Goal: Task Accomplishment & Management: Manage account settings

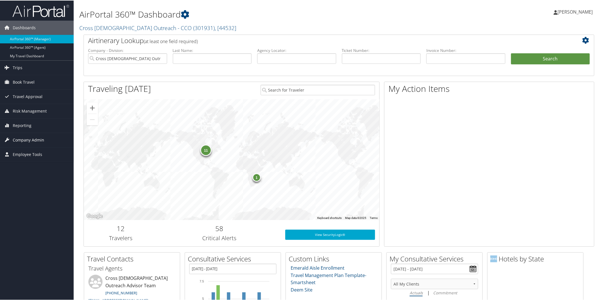
click at [27, 136] on span "Company Admin" at bounding box center [28, 139] width 31 height 14
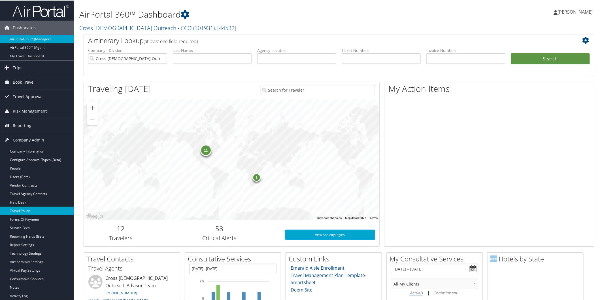
click at [32, 209] on link "Travel Policy" at bounding box center [37, 210] width 74 height 9
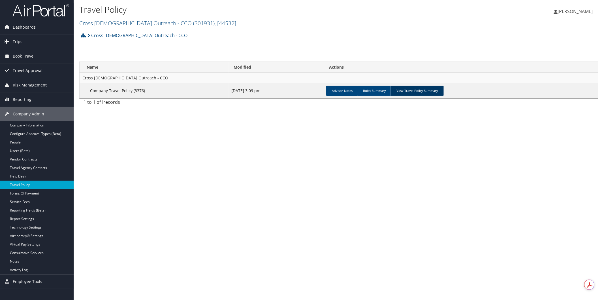
click at [426, 90] on link "View Travel Policy Summary" at bounding box center [417, 91] width 53 height 10
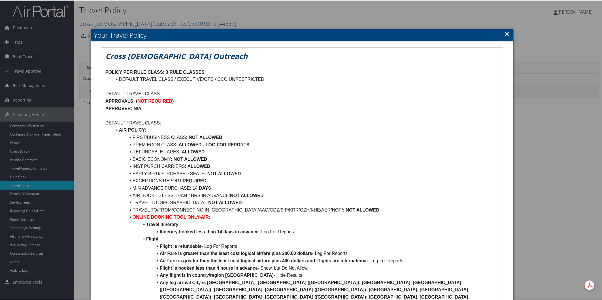
click at [505, 33] on link "×" at bounding box center [507, 32] width 7 height 11
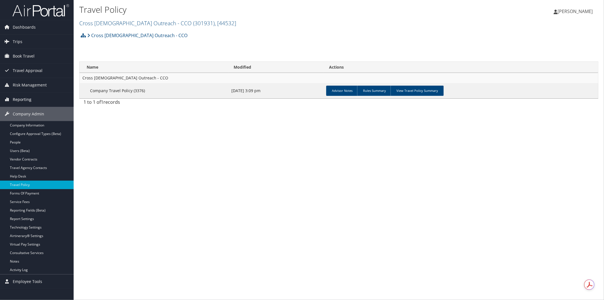
click at [29, 94] on span "Reporting" at bounding box center [22, 99] width 19 height 14
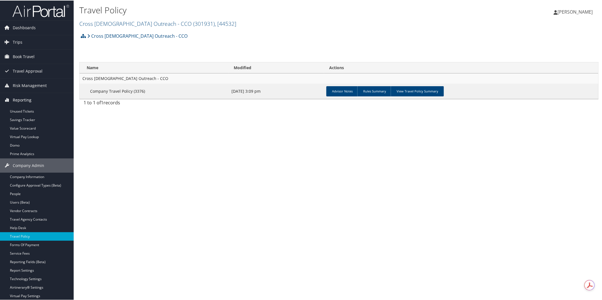
click at [30, 106] on span "Reporting" at bounding box center [22, 99] width 19 height 14
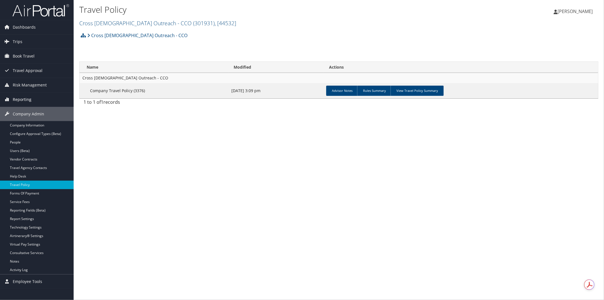
click at [25, 97] on span "Reporting" at bounding box center [22, 99] width 19 height 14
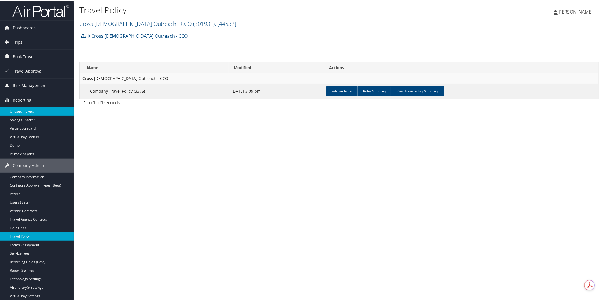
click at [24, 109] on link "Unused Tickets" at bounding box center [37, 111] width 74 height 9
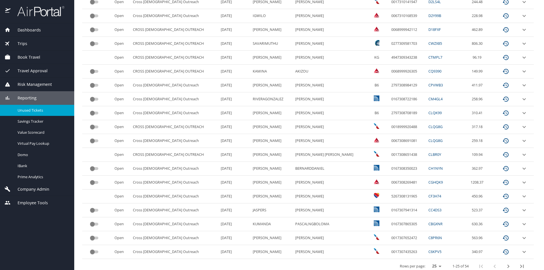
scroll to position [226, 0]
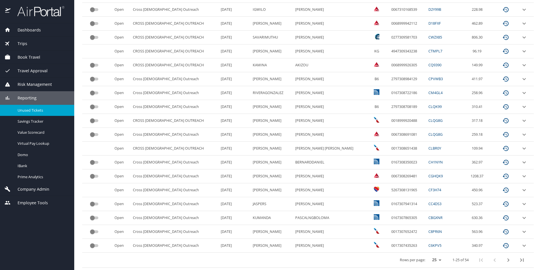
click at [434, 260] on select "25 50 100" at bounding box center [436, 260] width 16 height 9
click at [428, 256] on select "25 50 100" at bounding box center [436, 260] width 16 height 9
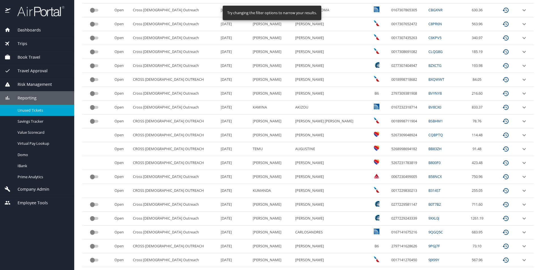
scroll to position [573, 0]
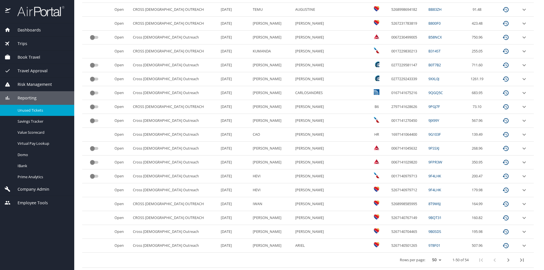
click at [374, 133] on span "HR" at bounding box center [376, 134] width 5 height 5
click at [435, 260] on select "25 50 100" at bounding box center [436, 260] width 16 height 9
select select "100"
click at [428, 256] on select "25 50 100" at bounding box center [436, 260] width 16 height 9
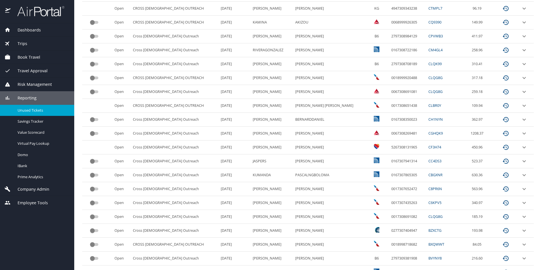
scroll to position [0, 0]
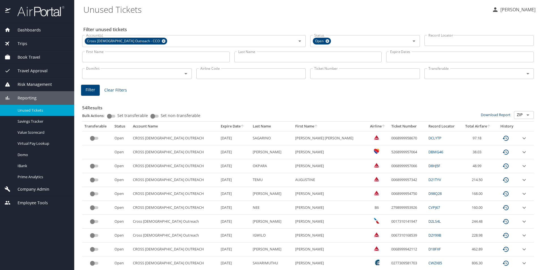
click at [238, 14] on Tickets "Unused Tickets" at bounding box center [285, 10] width 404 height 18
click at [26, 95] on span "Reporting" at bounding box center [23, 98] width 26 height 6
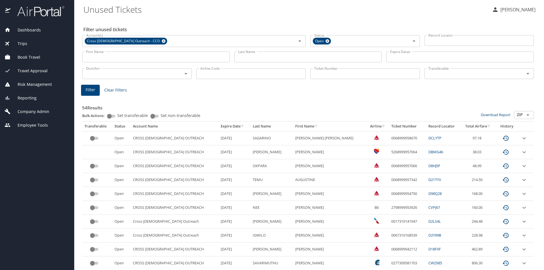
click at [23, 194] on div "Dashboards AirPortal 360™ Manager AirPortal 360™ Agent My Travel Dashboard Trip…" at bounding box center [37, 146] width 74 height 247
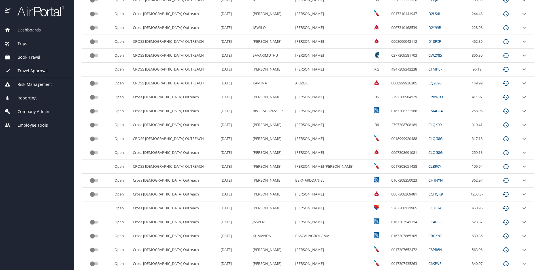
click at [234, 264] on td "5/8/2026" at bounding box center [234, 264] width 32 height 14
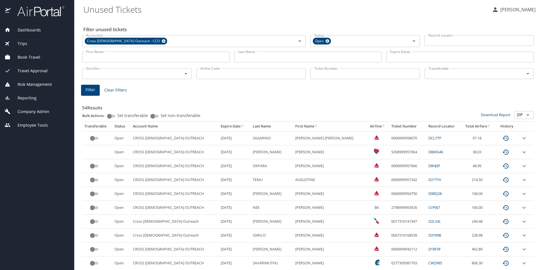
click at [43, 109] on span "Company Admin" at bounding box center [29, 112] width 39 height 6
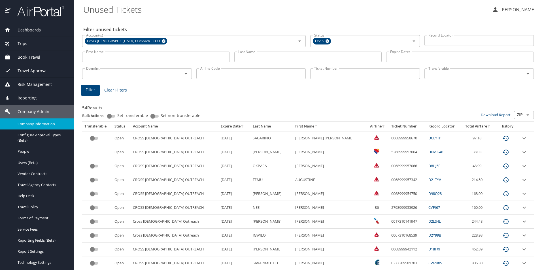
click at [48, 122] on span "Company Information" at bounding box center [43, 123] width 50 height 5
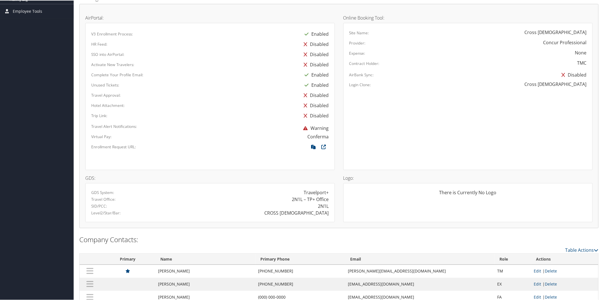
scroll to position [285, 0]
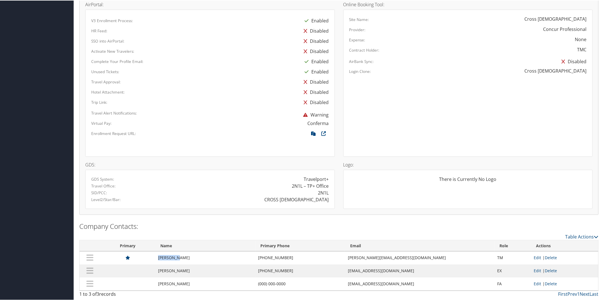
drag, startPoint x: 157, startPoint y: 258, endPoint x: 178, endPoint y: 257, distance: 21.3
click at [178, 257] on td "Roy Singh" at bounding box center [205, 257] width 100 height 13
copy td "Roy Singh"
drag, startPoint x: 396, startPoint y: 256, endPoint x: 346, endPoint y: 253, distance: 49.7
click at [344, 251] on tr "Roy Singh (561) 392-9212 rsingh@crosscatholic.org TM Edit | Delete" at bounding box center [339, 257] width 519 height 13
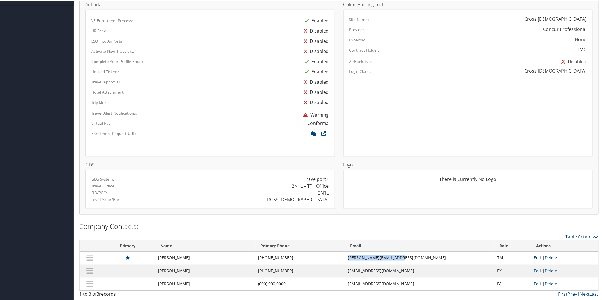
copy tr "rsingh@crosscatholic.org"
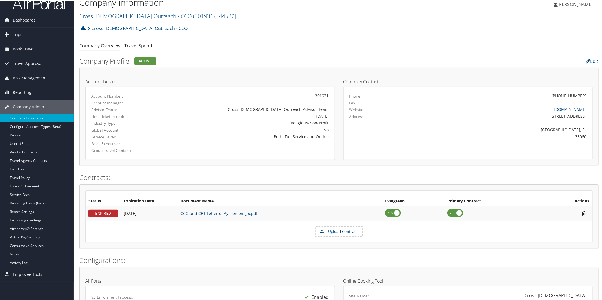
scroll to position [0, 0]
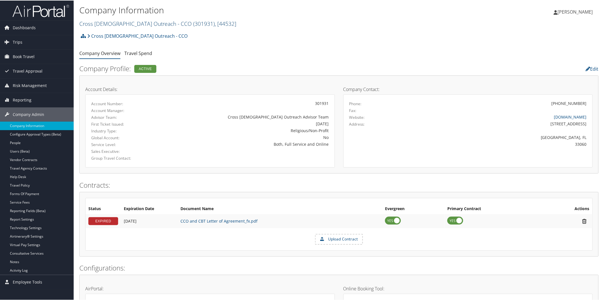
click at [109, 21] on link "Cross Catholic Outreach - CCO ( 301931 ) , [ 44532 ]" at bounding box center [157, 23] width 157 height 8
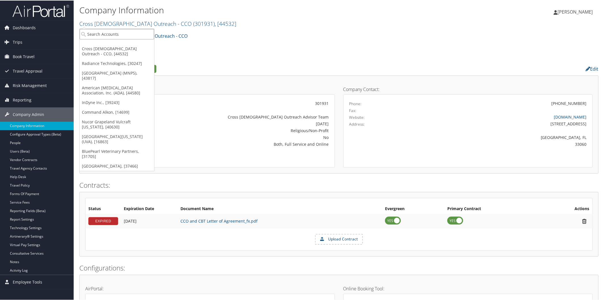
click at [124, 34] on input "search" at bounding box center [117, 33] width 75 height 10
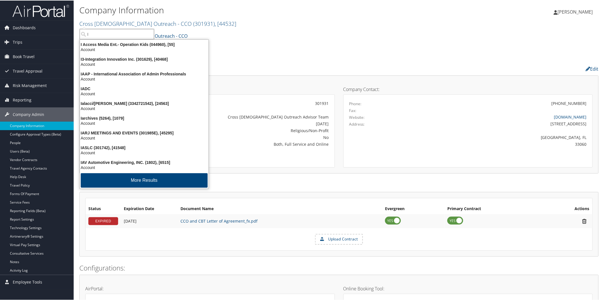
type input "I3"
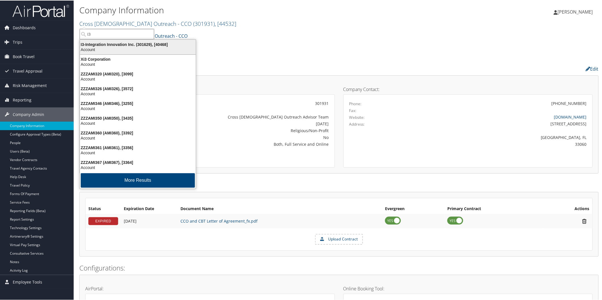
click at [114, 46] on div "I3-Integration Innovation Inc. (301629), [40468]" at bounding box center [138, 43] width 123 height 5
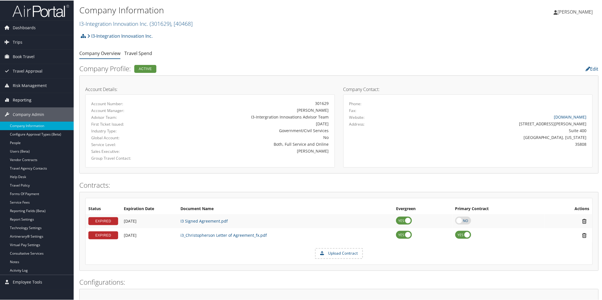
click at [30, 98] on span "Reporting" at bounding box center [22, 99] width 19 height 14
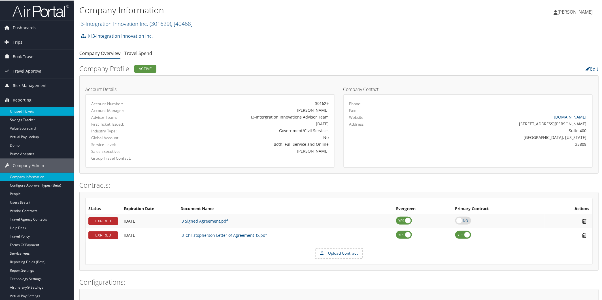
click at [30, 109] on link "Unused Tickets" at bounding box center [37, 111] width 74 height 9
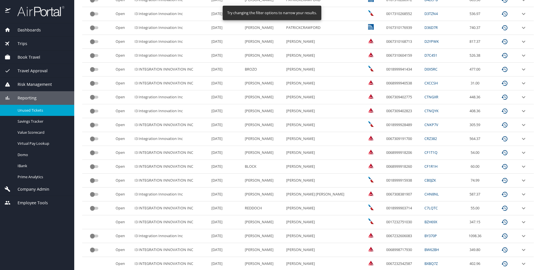
scroll to position [226, 0]
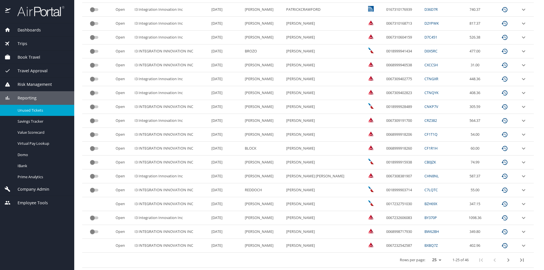
click at [434, 259] on select "25 50 100" at bounding box center [436, 260] width 16 height 9
select select "50"
click at [428, 256] on select "25 50 100" at bounding box center [436, 260] width 16 height 9
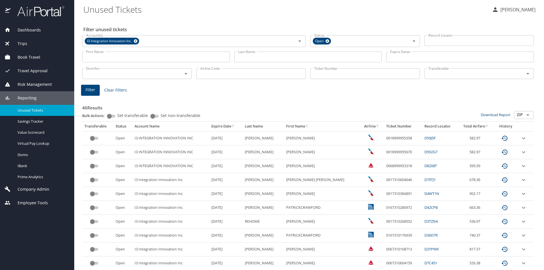
click at [235, 125] on icon "sort" at bounding box center [233, 126] width 5 height 5
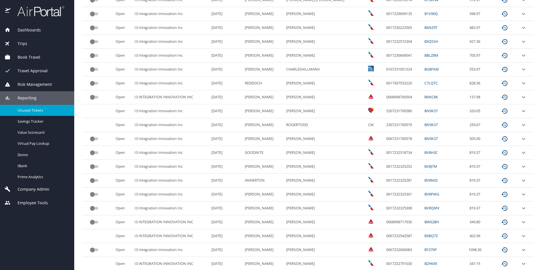
click at [522, 235] on icon "expand row" at bounding box center [523, 236] width 3 height 2
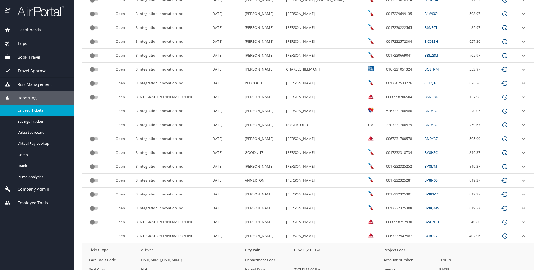
scroll to position [416, 0]
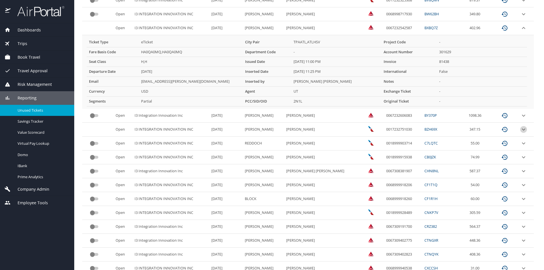
click at [520, 128] on icon "expand row" at bounding box center [523, 129] width 7 height 7
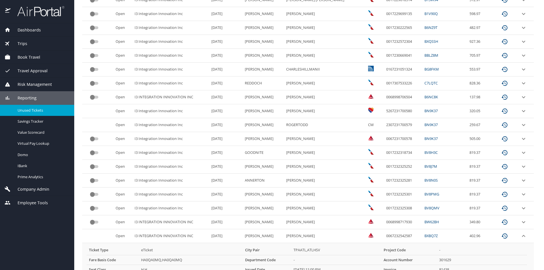
scroll to position [0, 0]
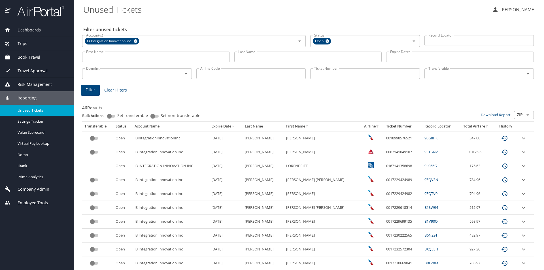
click at [32, 95] on div "Reporting" at bounding box center [37, 98] width 74 height 14
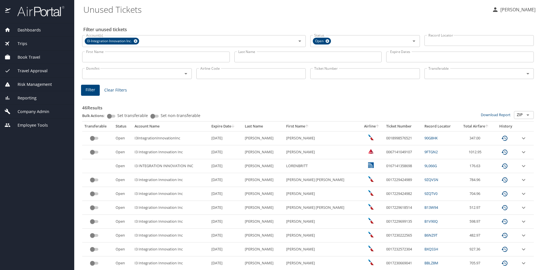
click at [37, 109] on span "Company Admin" at bounding box center [29, 112] width 39 height 6
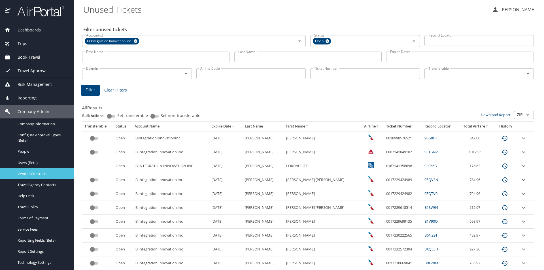
click at [43, 170] on link "Vendor Contracts" at bounding box center [37, 173] width 74 height 11
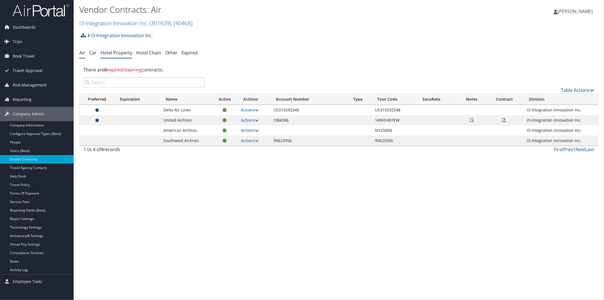
click at [118, 55] on link "Hotel Property" at bounding box center [117, 53] width 32 height 6
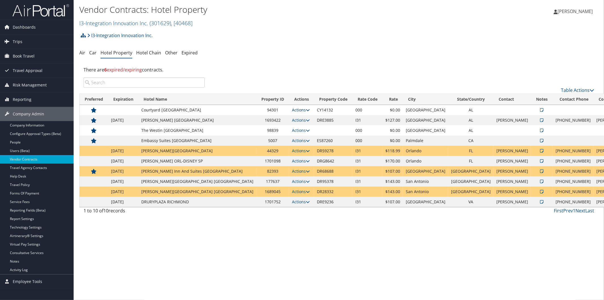
click at [306, 110] on icon at bounding box center [308, 110] width 4 height 4
click at [272, 125] on link "Edit" at bounding box center [267, 128] width 31 height 10
select select "NLRA"
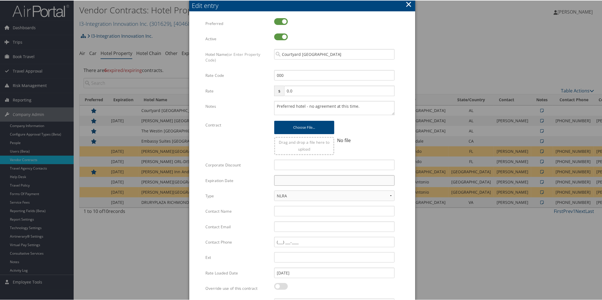
click at [312, 180] on input "text" at bounding box center [334, 180] width 120 height 10
click at [328, 189] on th at bounding box center [330, 193] width 8 height 8
click at [307, 239] on td "31" at bounding box center [306, 242] width 8 height 8
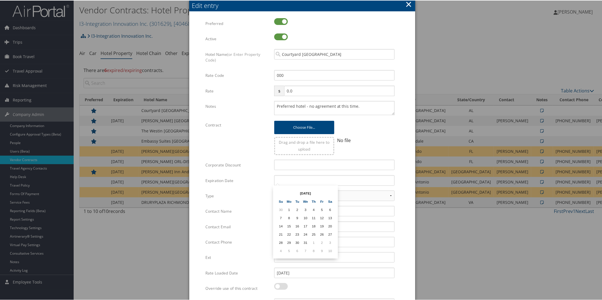
type input "12/31/2025"
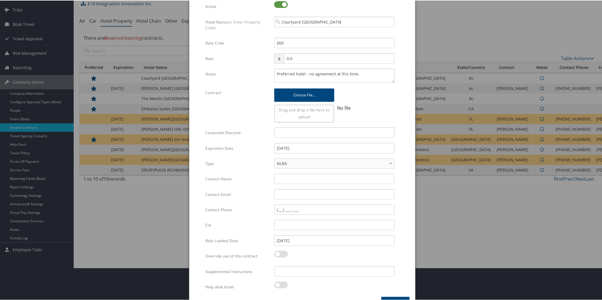
scroll to position [47, 0]
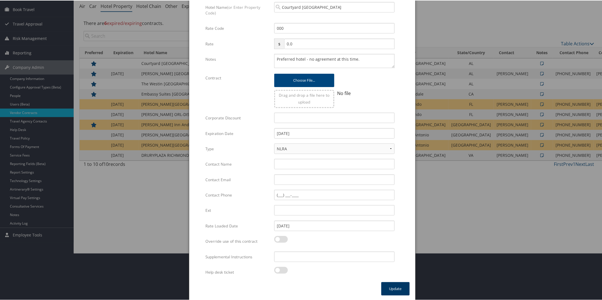
click at [397, 285] on button "Update" at bounding box center [395, 287] width 28 height 13
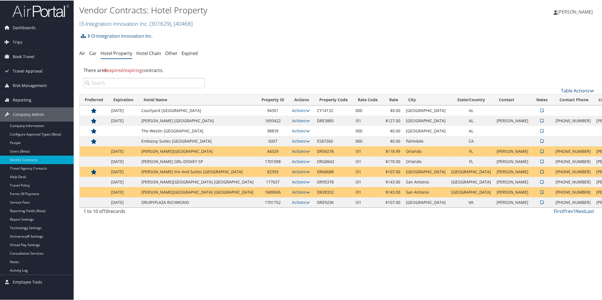
scroll to position [0, 0]
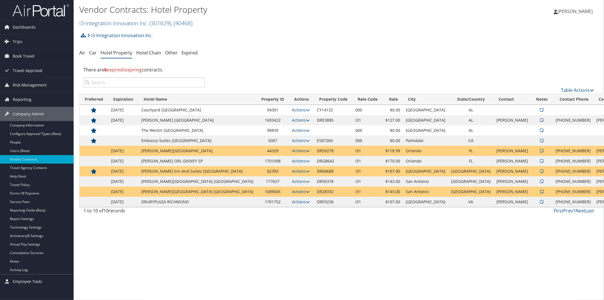
click at [306, 130] on icon at bounding box center [308, 130] width 4 height 4
click at [272, 147] on link "Edit" at bounding box center [267, 148] width 31 height 10
select select "NLRA"
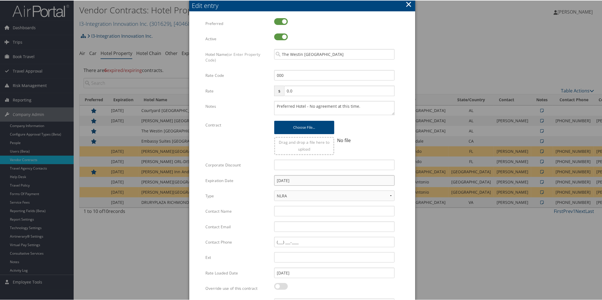
click at [317, 177] on input "[DATE]" at bounding box center [334, 180] width 120 height 10
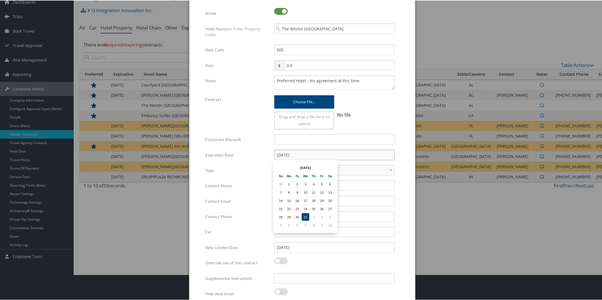
scroll to position [47, 0]
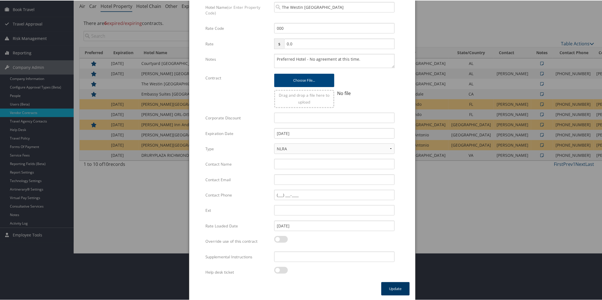
click at [397, 286] on button "Update" at bounding box center [395, 287] width 28 height 13
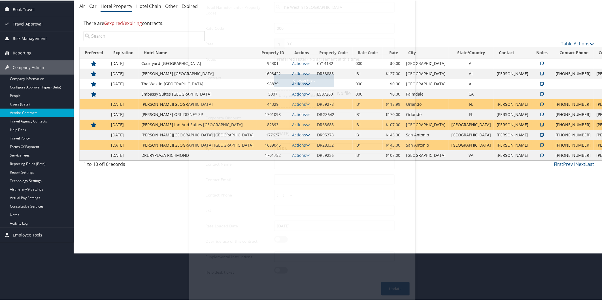
scroll to position [0, 0]
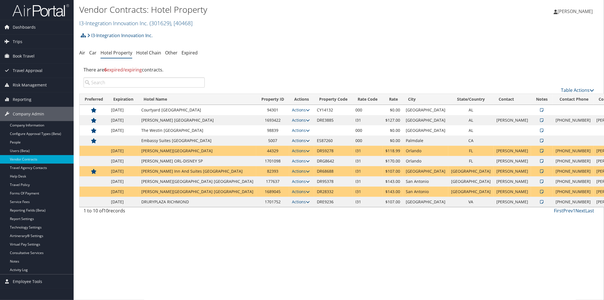
click at [306, 141] on icon at bounding box center [308, 141] width 4 height 4
click at [273, 159] on link "Edit" at bounding box center [267, 159] width 31 height 10
select select "NLRA"
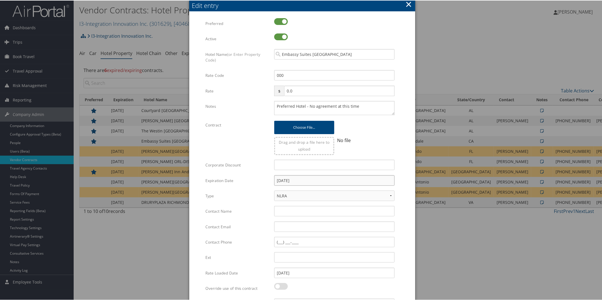
click at [322, 183] on input "[DATE]" at bounding box center [334, 180] width 120 height 10
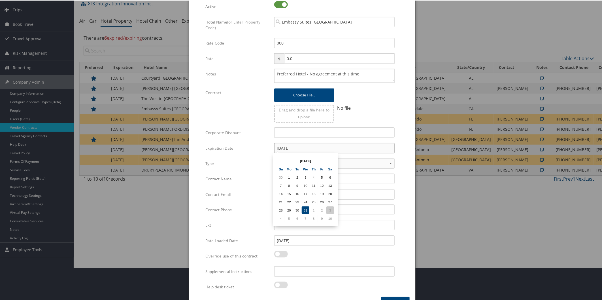
scroll to position [47, 0]
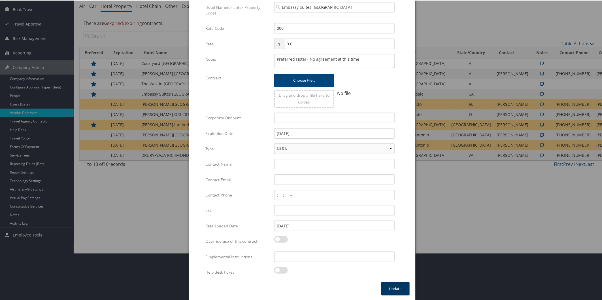
click at [401, 285] on button "Update" at bounding box center [395, 287] width 28 height 13
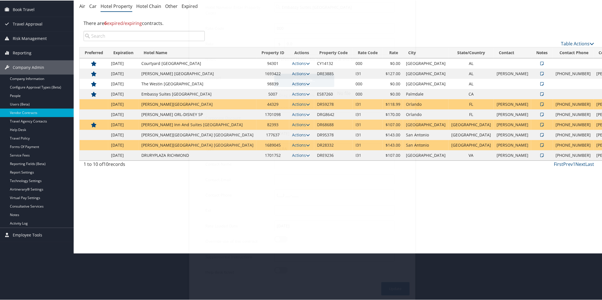
scroll to position [0, 0]
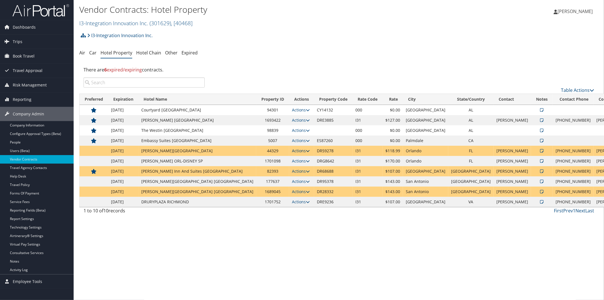
click at [306, 150] on icon at bounding box center [308, 151] width 4 height 4
click at [274, 169] on link "Edit" at bounding box center [267, 169] width 31 height 10
select select "NLRA"
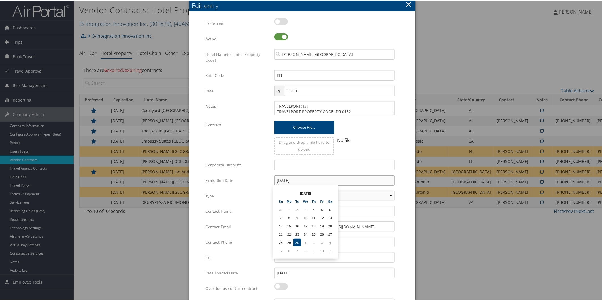
click at [318, 179] on input "[DATE]" at bounding box center [334, 180] width 120 height 10
click at [331, 193] on th at bounding box center [330, 193] width 8 height 8
click at [307, 238] on td "31" at bounding box center [306, 242] width 8 height 8
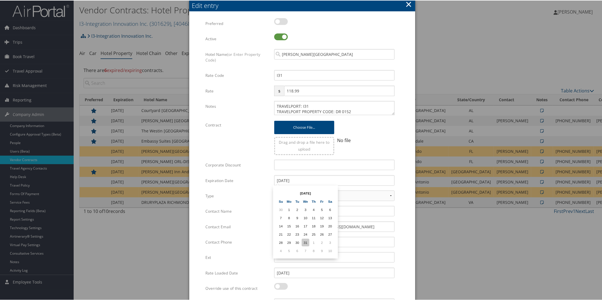
type input "[DATE]"
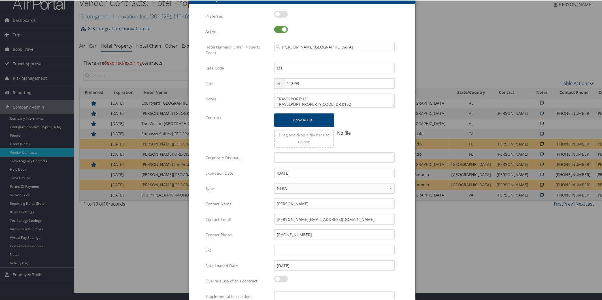
scroll to position [47, 0]
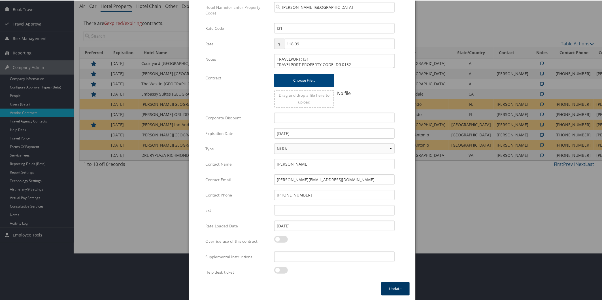
click at [397, 287] on button "Update" at bounding box center [395, 287] width 28 height 13
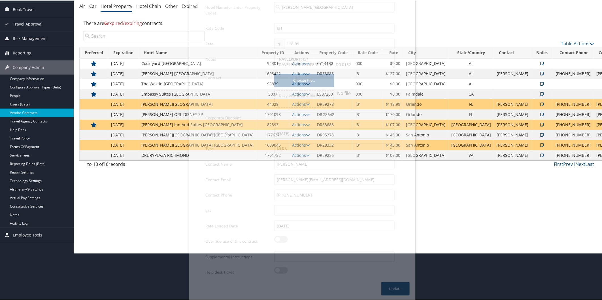
scroll to position [0, 0]
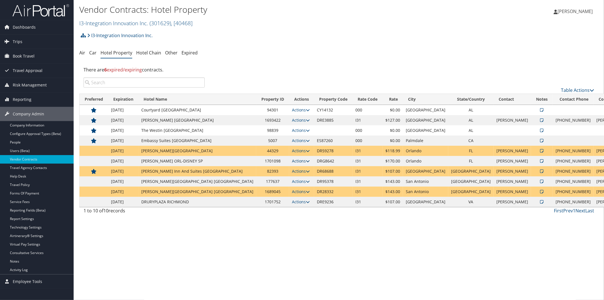
click at [306, 160] on icon at bounding box center [308, 161] width 4 height 4
click at [270, 180] on link "Edit" at bounding box center [267, 179] width 31 height 10
select select "NLRA"
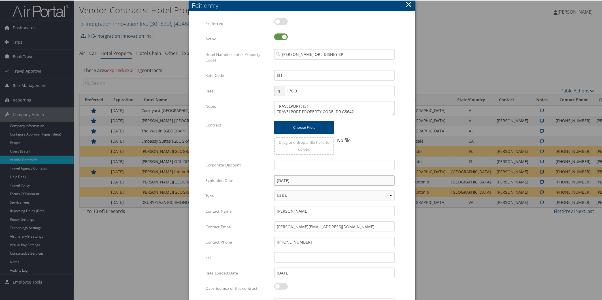
click at [307, 183] on input "[DATE]" at bounding box center [334, 180] width 120 height 10
click at [327, 192] on th at bounding box center [330, 193] width 8 height 8
click at [303, 238] on td "31" at bounding box center [306, 242] width 8 height 8
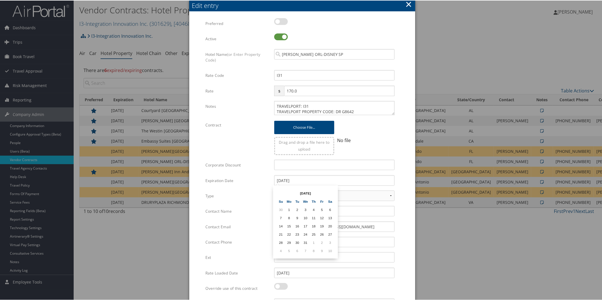
type input "[DATE]"
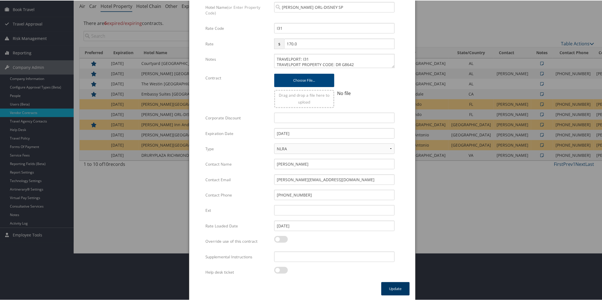
click at [392, 286] on button "Update" at bounding box center [395, 287] width 28 height 13
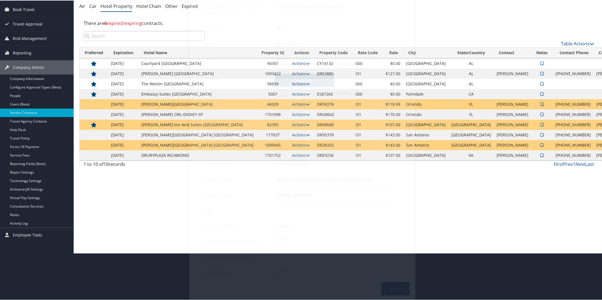
scroll to position [0, 0]
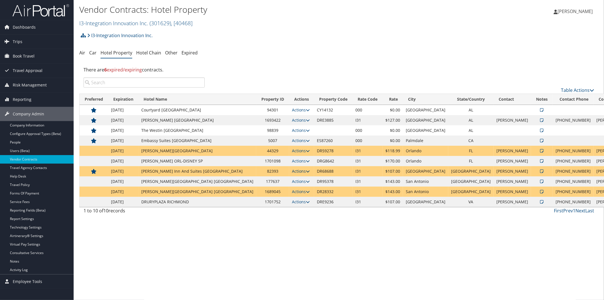
click at [306, 170] on icon at bounding box center [308, 171] width 4 height 4
click at [270, 186] on link "Edit" at bounding box center [267, 189] width 31 height 10
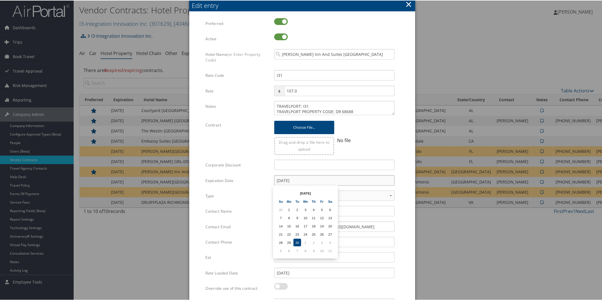
click at [322, 177] on input "09/30/2025" at bounding box center [334, 180] width 120 height 10
click at [330, 190] on th at bounding box center [330, 193] width 8 height 8
click at [306, 239] on td "31" at bounding box center [306, 242] width 8 height 8
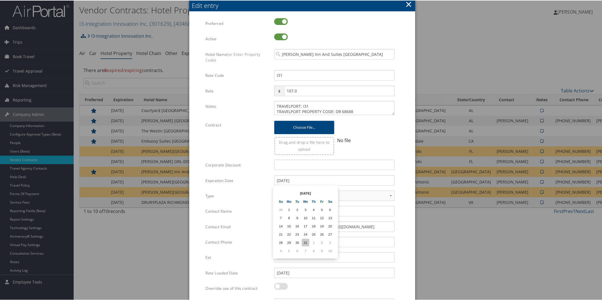
type input "12/31/2025"
click at [300, 198] on select "LRA NLRA" at bounding box center [334, 195] width 120 height 10
select select "NLRA"
click at [274, 190] on select "LRA NLRA" at bounding box center [334, 195] width 120 height 10
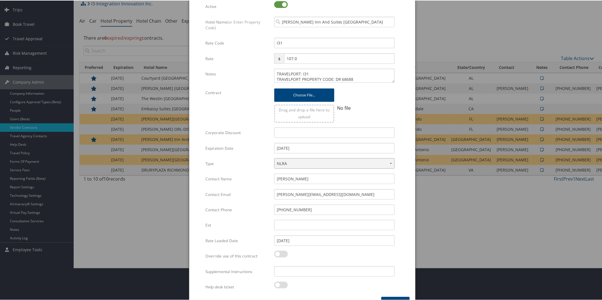
scroll to position [47, 0]
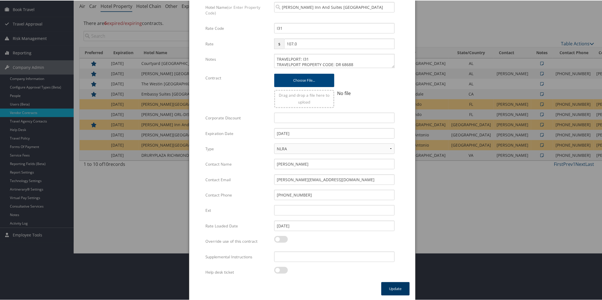
click at [397, 282] on button "Update" at bounding box center [395, 287] width 28 height 13
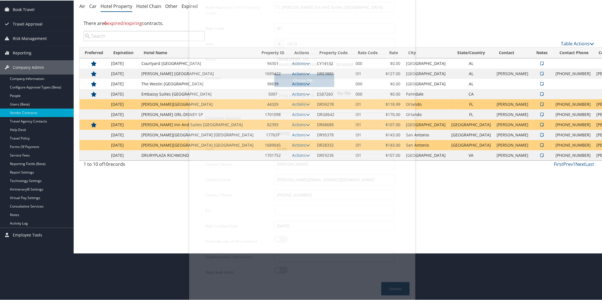
scroll to position [0, 0]
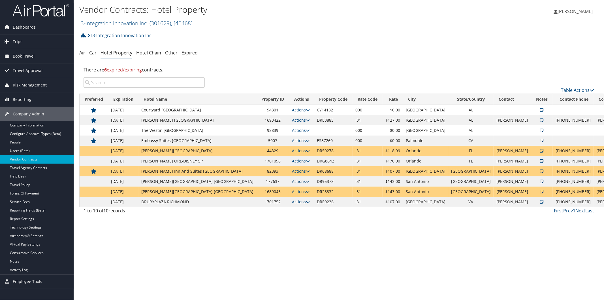
click at [306, 182] on icon at bounding box center [308, 181] width 4 height 4
click at [275, 198] on link "Edit" at bounding box center [267, 199] width 31 height 10
select select "NLRA"
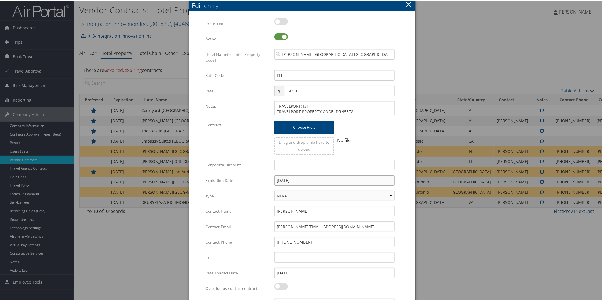
click at [386, 181] on input "09/30/2025" at bounding box center [334, 180] width 120 height 10
click at [330, 192] on th at bounding box center [330, 193] width 8 height 8
click at [330, 190] on th at bounding box center [330, 193] width 8 height 8
click at [304, 239] on td "31" at bounding box center [306, 242] width 8 height 8
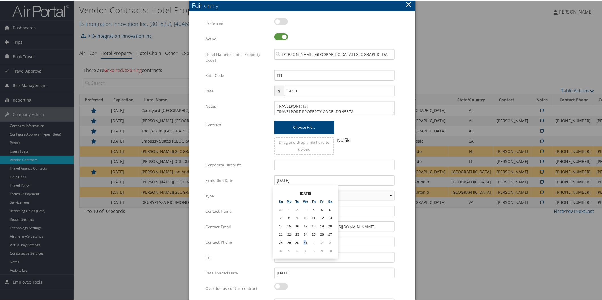
type input "12/31/2025"
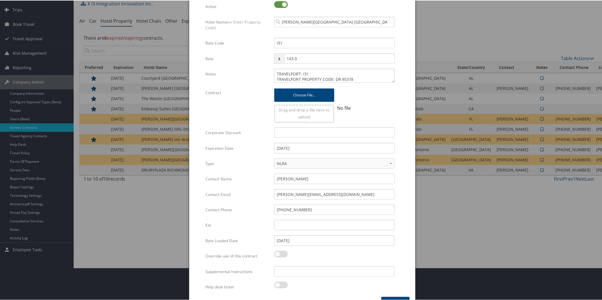
scroll to position [47, 0]
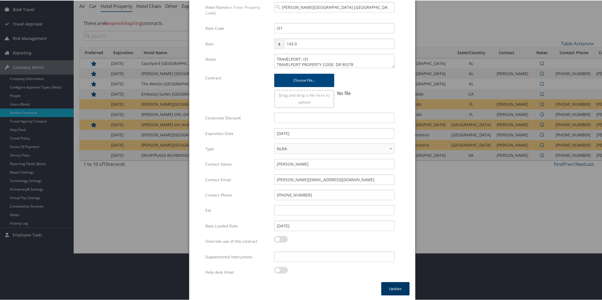
click at [404, 284] on button "Update" at bounding box center [395, 287] width 28 height 13
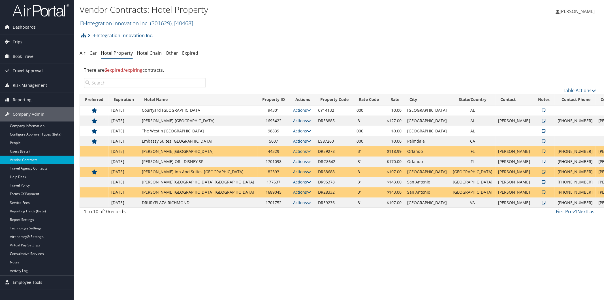
scroll to position [0, 0]
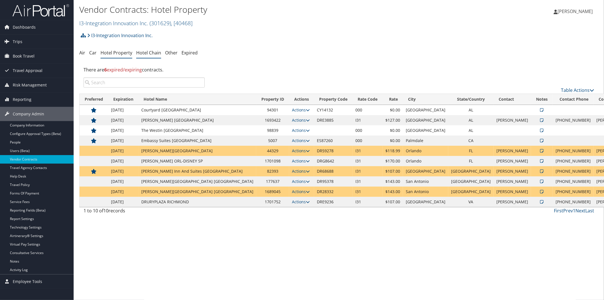
click at [146, 53] on link "Hotel Chain" at bounding box center [148, 53] width 25 height 6
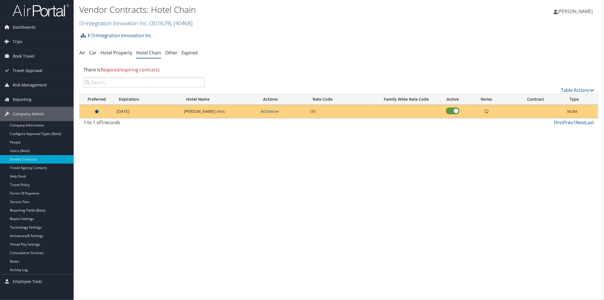
click at [137, 111] on td "[DATE]" at bounding box center [147, 111] width 67 height 13
click at [279, 109] on icon at bounding box center [277, 111] width 4 height 4
click at [275, 127] on link "Edit" at bounding box center [277, 130] width 31 height 10
select select "NLRA"
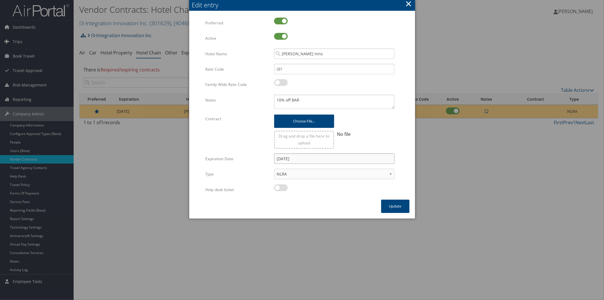
click at [310, 159] on input "[DATE]" at bounding box center [334, 158] width 120 height 10
type input "09/30/2026"
click at [400, 202] on button "Update" at bounding box center [395, 206] width 28 height 13
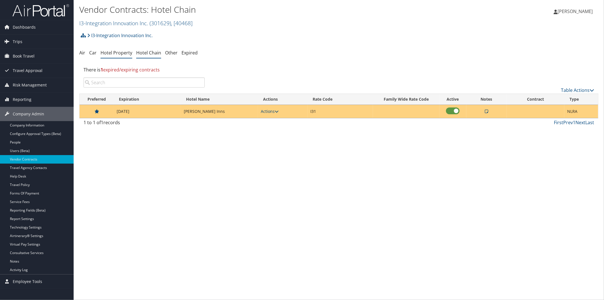
click at [118, 52] on link "Hotel Property" at bounding box center [117, 53] width 32 height 6
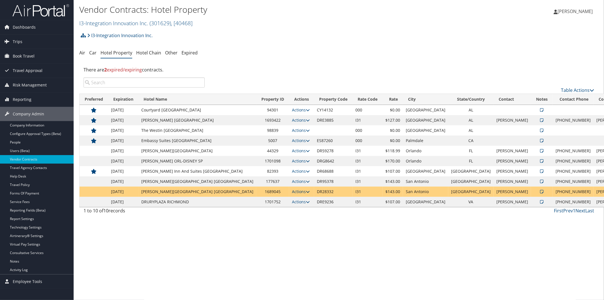
click at [306, 192] on icon at bounding box center [308, 192] width 4 height 4
click at [266, 209] on link "Edit" at bounding box center [267, 210] width 31 height 10
select select "NLRA"
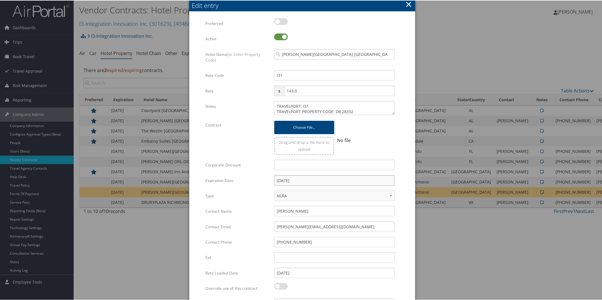
click at [311, 178] on input "[DATE]" at bounding box center [334, 180] width 120 height 10
click at [332, 193] on th at bounding box center [330, 193] width 8 height 8
click at [331, 193] on th at bounding box center [330, 193] width 8 height 8
click at [305, 238] on td "31" at bounding box center [306, 242] width 8 height 8
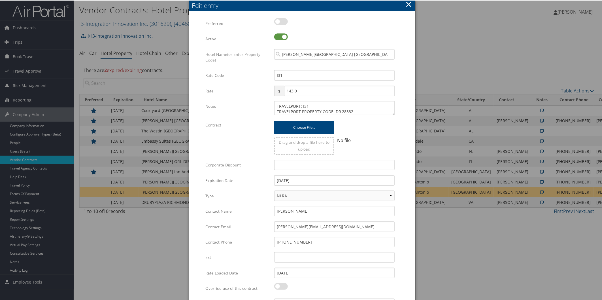
type input "12/31/2025"
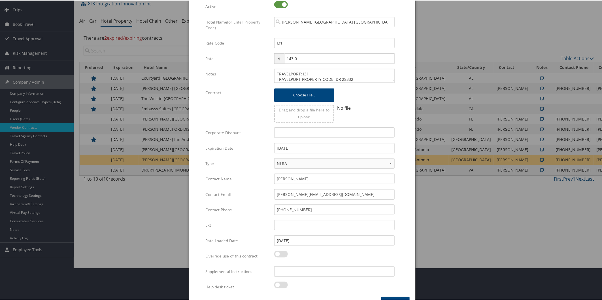
scroll to position [47, 0]
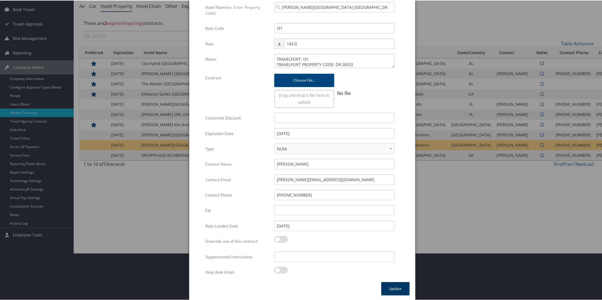
click at [394, 288] on button "Update" at bounding box center [395, 287] width 28 height 13
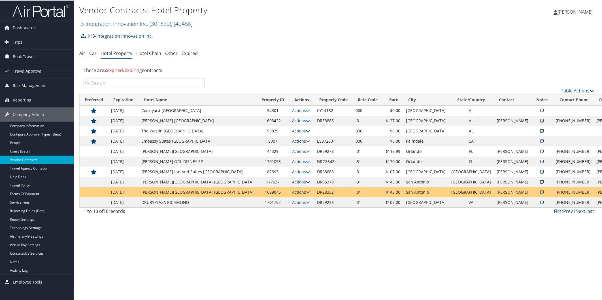
scroll to position [0, 0]
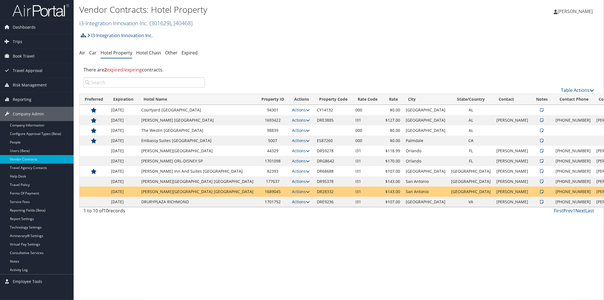
click at [306, 202] on icon at bounding box center [308, 202] width 4 height 4
click at [268, 219] on link "Edit" at bounding box center [267, 220] width 31 height 10
select select "NLRA"
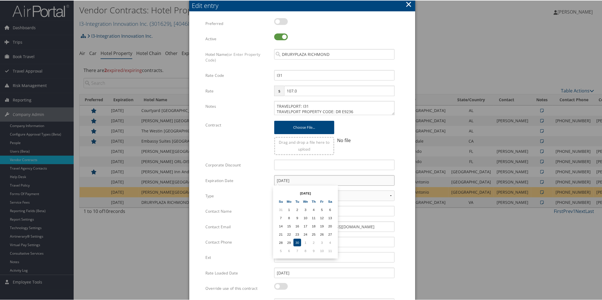
click at [313, 181] on input "09/30/2025" at bounding box center [334, 180] width 120 height 10
click at [329, 191] on th at bounding box center [330, 193] width 8 height 8
click at [305, 238] on td "31" at bounding box center [306, 242] width 8 height 8
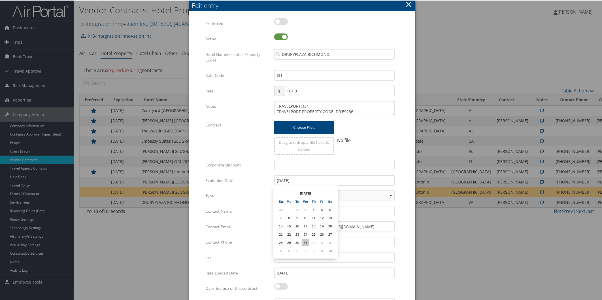
type input "12/31/2025"
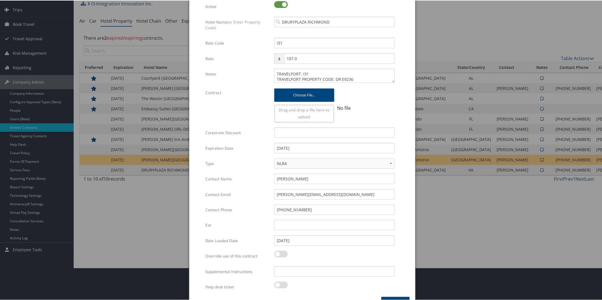
scroll to position [47, 0]
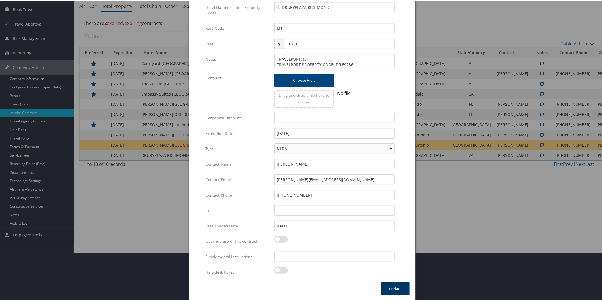
click at [390, 287] on button "Update" at bounding box center [395, 287] width 28 height 13
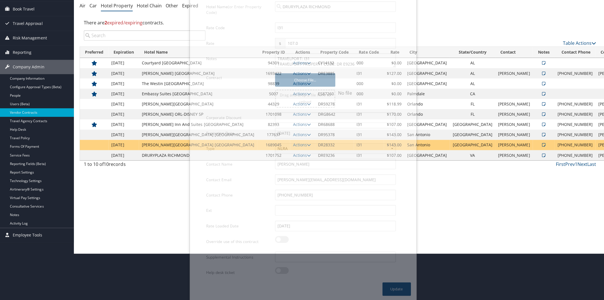
scroll to position [0, 0]
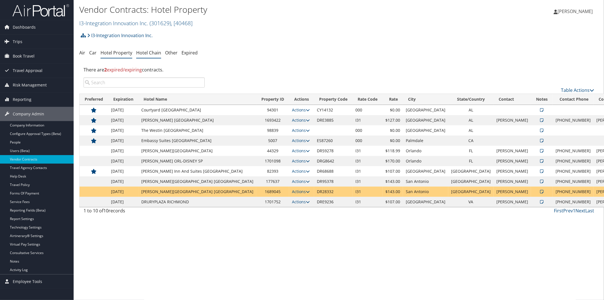
click at [144, 49] on li "Hotel Chain" at bounding box center [148, 53] width 25 height 10
click at [147, 52] on link "Hotel Chain" at bounding box center [148, 53] width 25 height 6
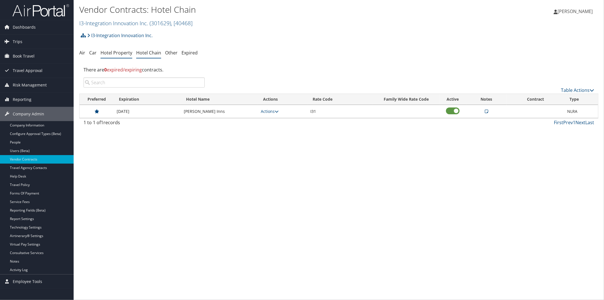
click at [110, 54] on link "Hotel Property" at bounding box center [117, 53] width 32 height 6
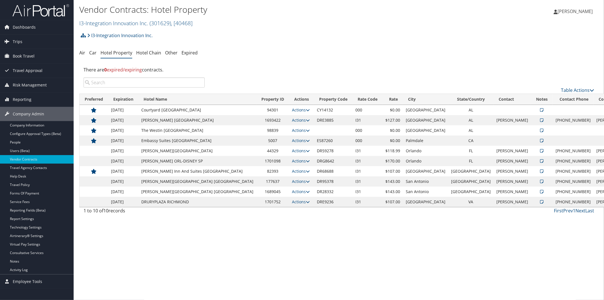
click at [309, 258] on div "Vendor Contracts: Hotel Property I3-Integration Innovation Inc. ( 301629 ) , [ …" at bounding box center [339, 150] width 531 height 300
click at [377, 26] on h2 "I3-Integration Innovation Inc. ( 301629 ) , [ 40468 ]" at bounding box center [252, 23] width 346 height 10
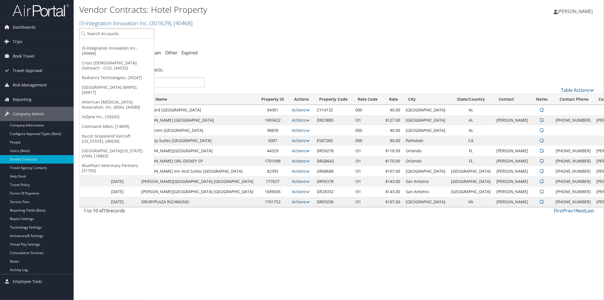
drag, startPoint x: 330, startPoint y: 57, endPoint x: 329, endPoint y: 54, distance: 3.4
click at [330, 57] on ul "Air Car Hotel Property Hotel Chain Other Expired" at bounding box center [338, 53] width 519 height 10
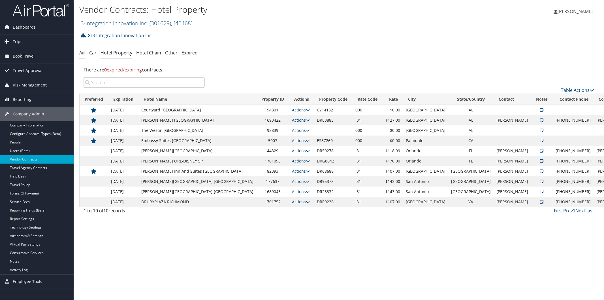
click at [82, 56] on li "Air" at bounding box center [82, 53] width 6 height 10
click at [83, 52] on link "Air" at bounding box center [82, 53] width 6 height 6
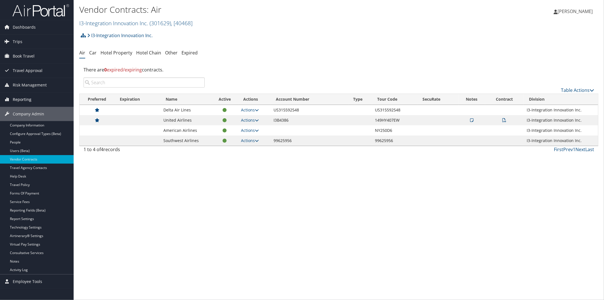
click at [19, 97] on span "Reporting" at bounding box center [22, 99] width 19 height 14
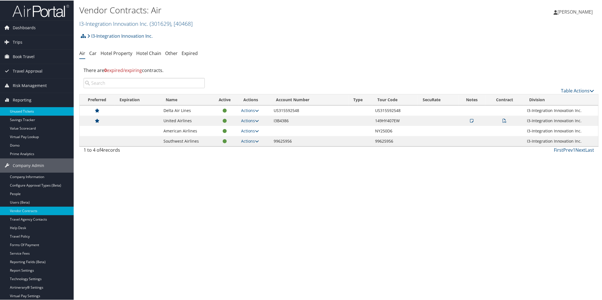
click at [26, 110] on link "Unused Tickets" at bounding box center [37, 111] width 74 height 9
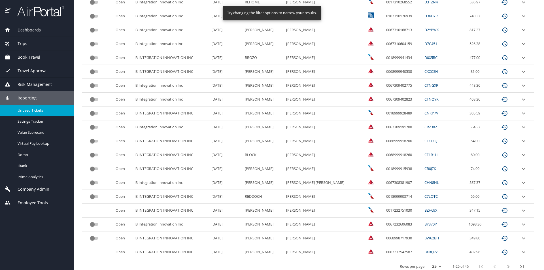
scroll to position [226, 0]
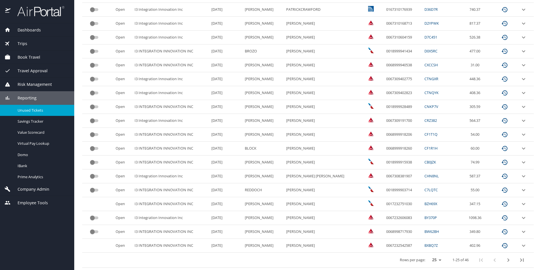
click at [437, 262] on select "25 50 100" at bounding box center [436, 260] width 16 height 9
select select "50"
click at [428, 256] on select "25 50 100" at bounding box center [436, 260] width 16 height 9
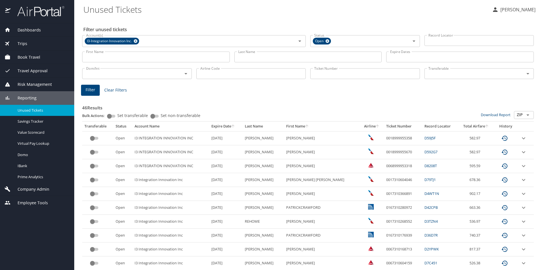
click at [235, 126] on icon "sort" at bounding box center [233, 126] width 5 height 5
click at [520, 166] on icon "expand row" at bounding box center [523, 166] width 7 height 7
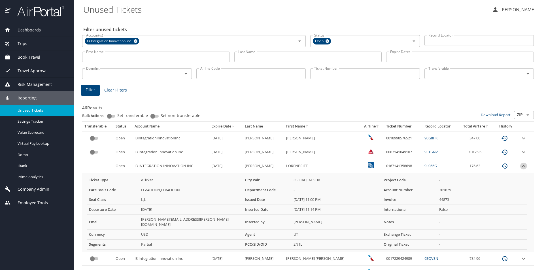
click at [522, 166] on icon "expand row" at bounding box center [523, 166] width 3 height 2
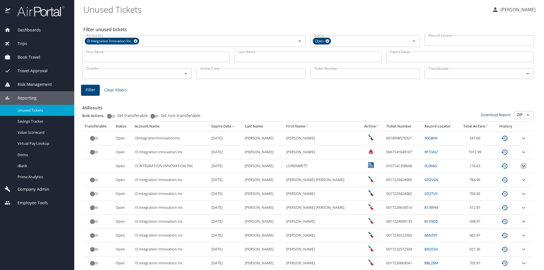
click at [520, 165] on icon "expand row" at bounding box center [523, 166] width 7 height 7
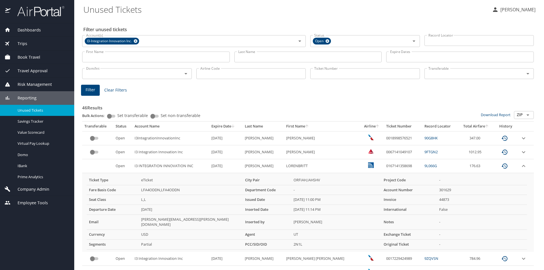
click at [228, 239] on td "Partial" at bounding box center [191, 244] width 104 height 10
